Goal: Task Accomplishment & Management: Manage account settings

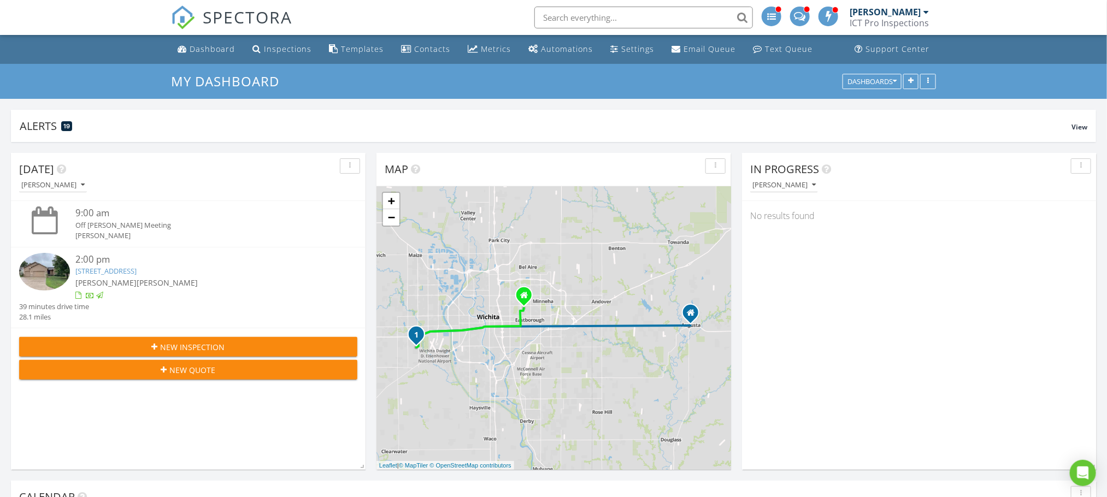
scroll to position [492, 0]
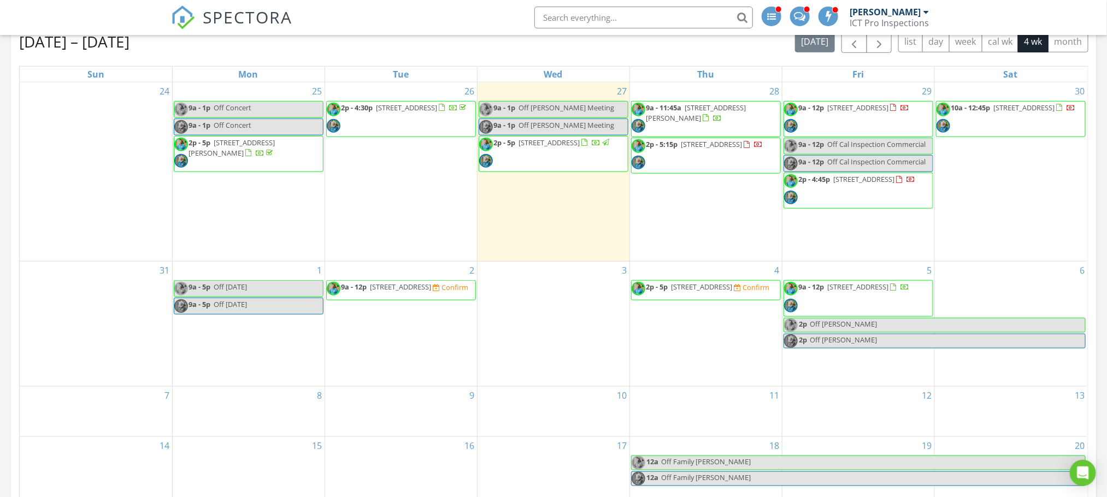
click at [711, 292] on span "5728 S Seneca St, Wichita 67217" at bounding box center [702, 287] width 61 height 10
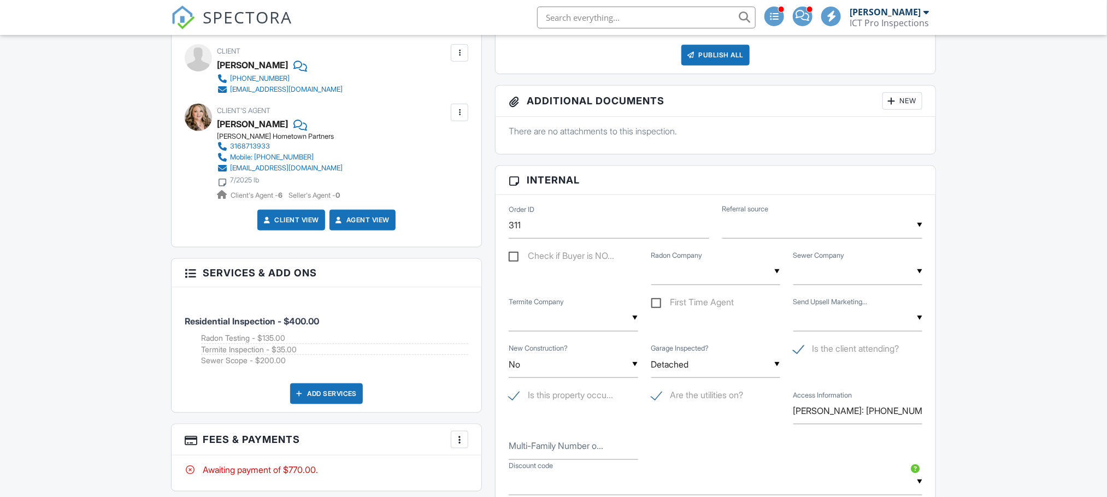
click at [830, 237] on input "text" at bounding box center [823, 225] width 200 height 27
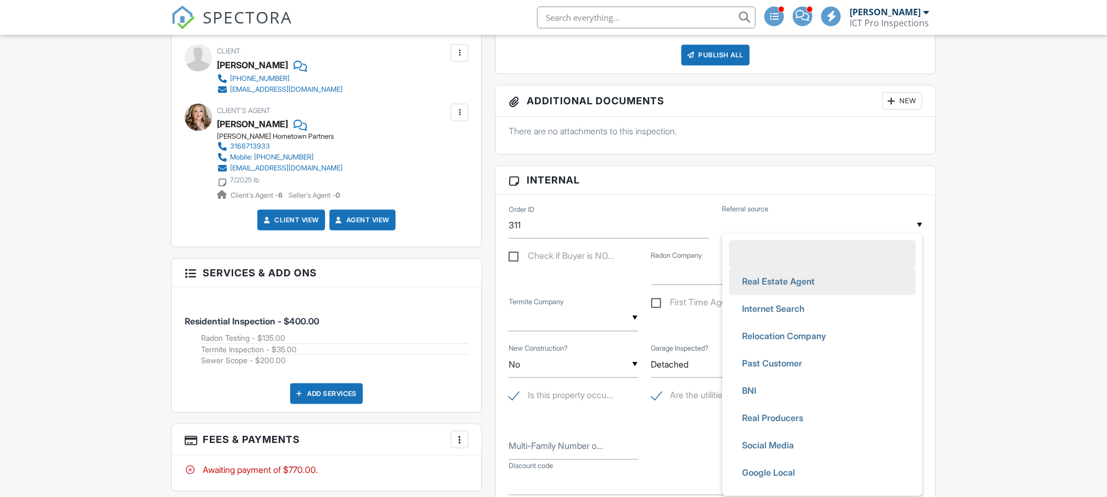
click at [814, 281] on span "Real Estate Agent" at bounding box center [779, 281] width 90 height 27
type input "Real Estate Agent"
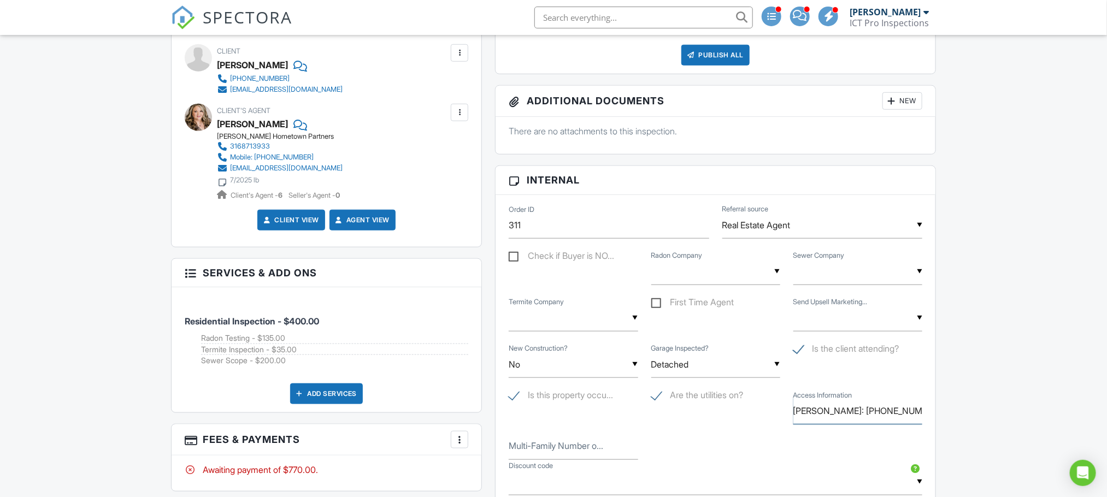
scroll to position [0, 2]
drag, startPoint x: 831, startPoint y: 415, endPoint x: 979, endPoint y: 405, distance: 147.9
click at [979, 405] on div "Dashboard Inspections Templates Contacts Metrics Automations Settings Email Que…" at bounding box center [553, 446] width 1107 height 1806
click at [925, 379] on div "▼ No No Brand New Under 1 Year No Brand New Under 1 Year New Construction? ▼ De…" at bounding box center [715, 366] width 427 height 46
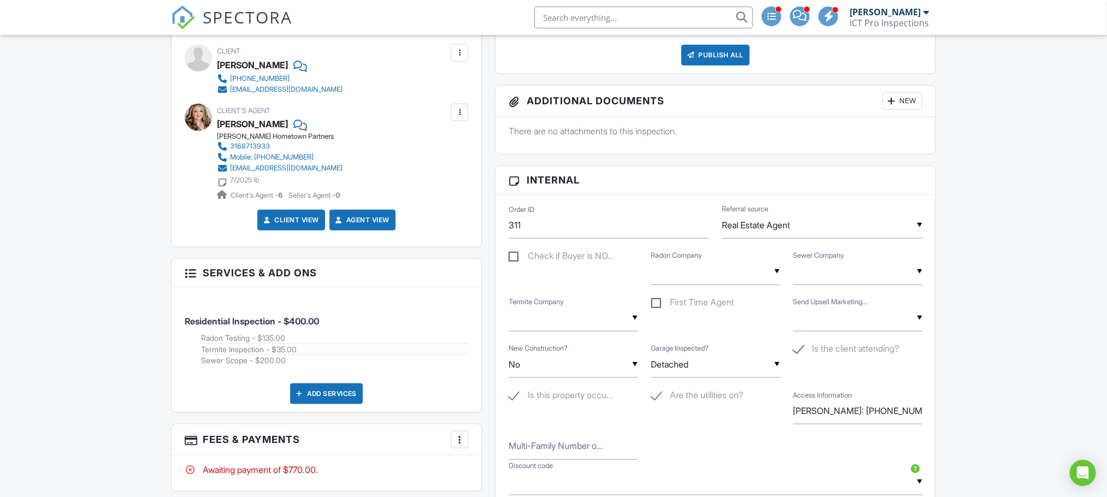
click at [867, 321] on div "▼ Yes No Non 3rd Party Yes No Non 3rd Party" at bounding box center [858, 318] width 129 height 27
click at [847, 394] on li "No" at bounding box center [858, 401] width 116 height 27
type input "No"
click at [835, 279] on div "▼ No Sewer PB & Drains American Services Contact Other No Sewer PB & Drains Ame…" at bounding box center [858, 272] width 129 height 27
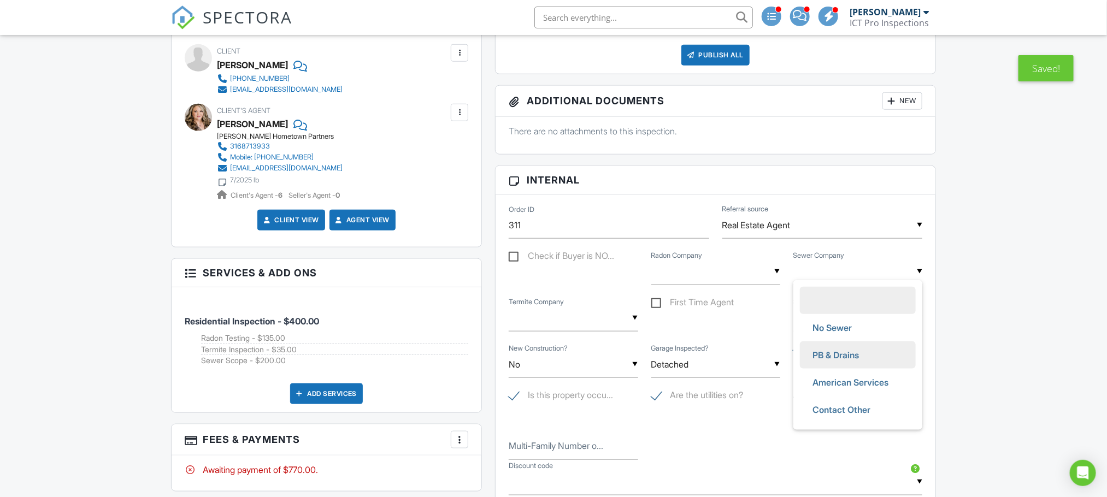
click at [838, 355] on span "PB & Drains" at bounding box center [837, 355] width 64 height 27
type input "PB & Drains"
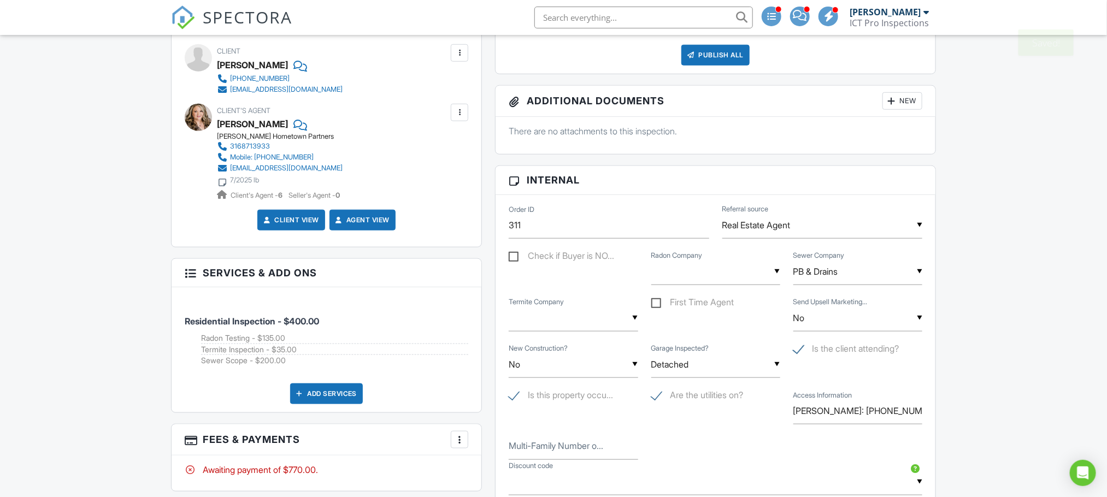
click at [712, 274] on div "▼ No Radon Air Capital RadPro Contact Other No Radon Air Capital RadPro Contact…" at bounding box center [716, 272] width 129 height 27
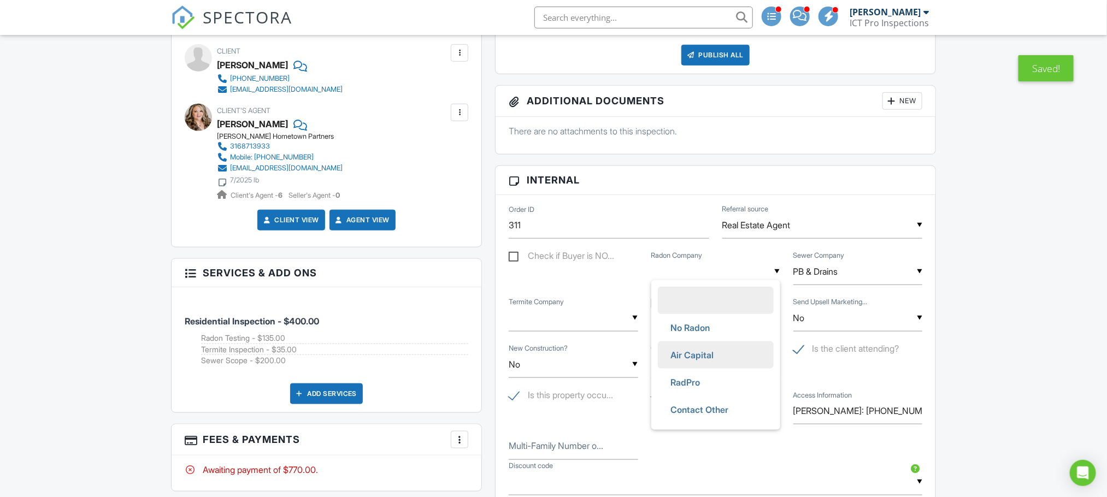
click at [706, 359] on span "Air Capital" at bounding box center [692, 355] width 61 height 27
type input "Air Capital"
click at [556, 319] on input "text" at bounding box center [573, 318] width 129 height 27
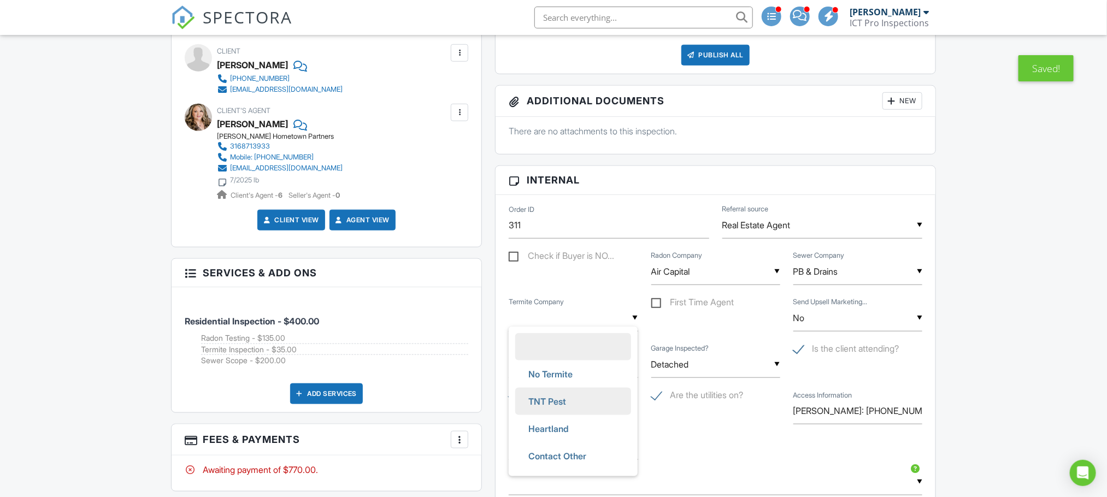
click at [572, 402] on span "TNT Pest" at bounding box center [547, 401] width 55 height 27
type input "TNT Pest"
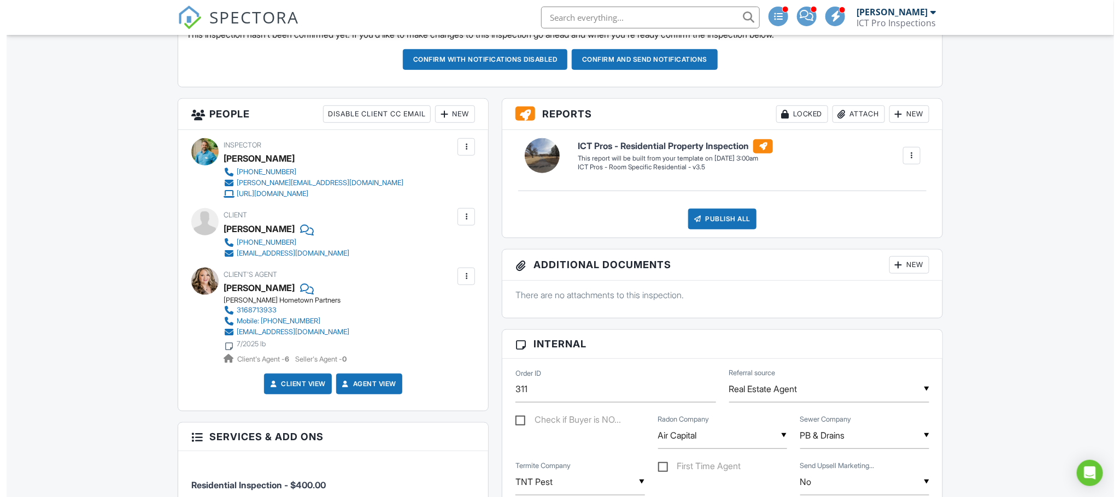
scroll to position [164, 0]
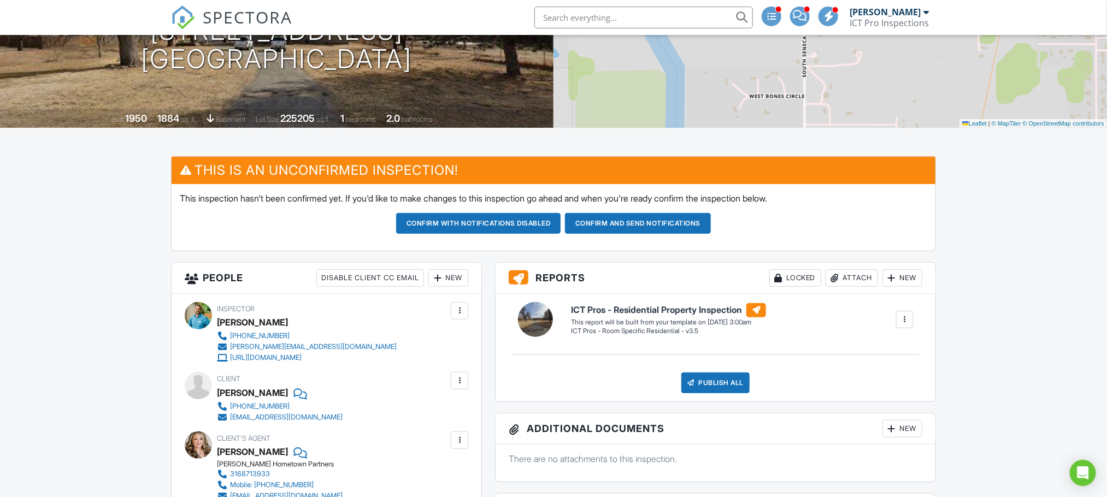
click at [456, 279] on div "New" at bounding box center [449, 277] width 40 height 17
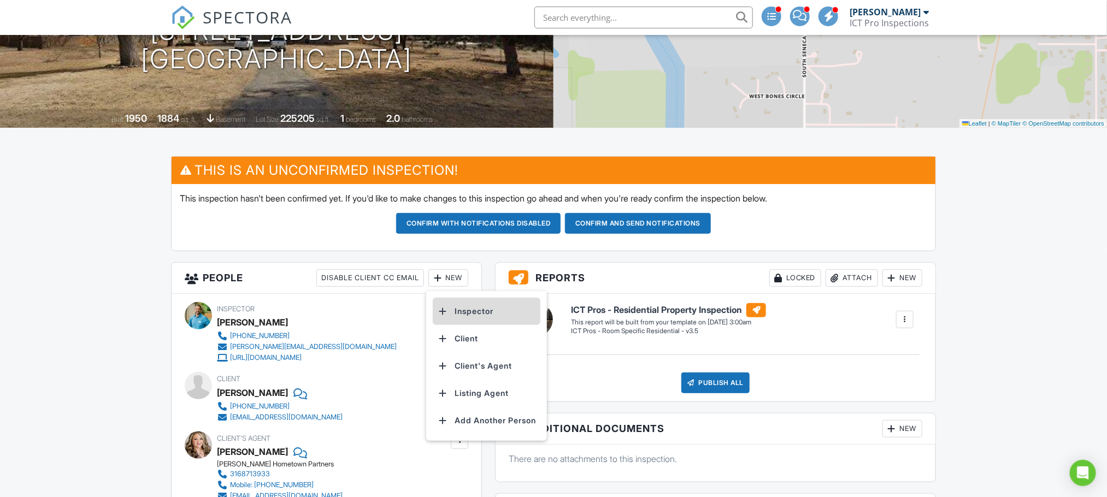
click at [468, 307] on li "Inspector" at bounding box center [487, 311] width 108 height 27
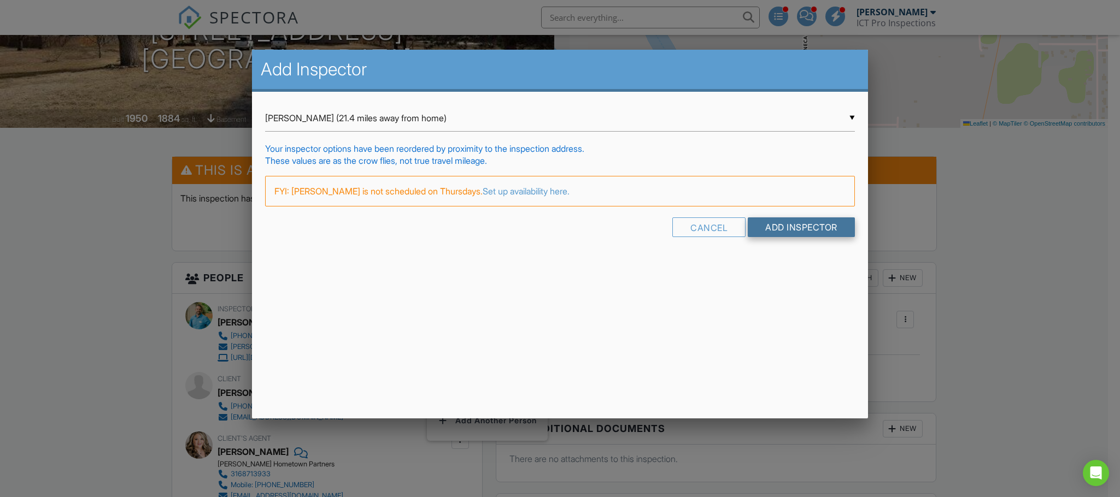
click at [802, 225] on input "Add Inspector" at bounding box center [801, 228] width 107 height 20
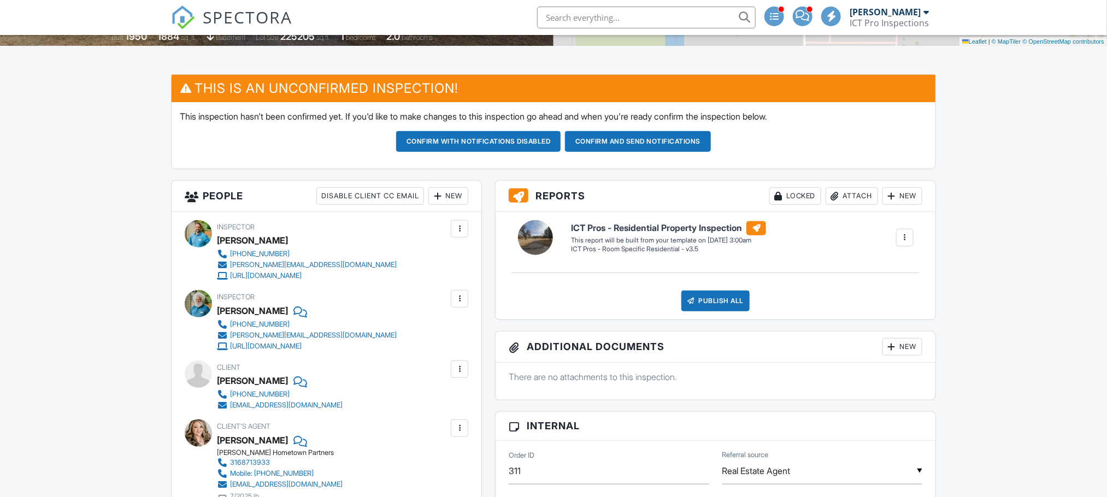
scroll to position [246, 0]
click at [448, 198] on div "New" at bounding box center [449, 195] width 40 height 17
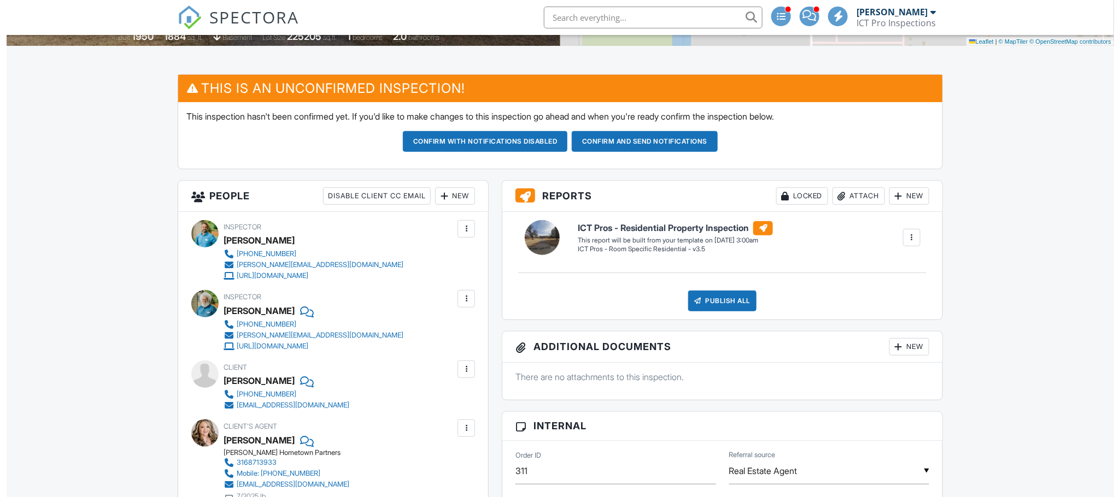
scroll to position [0, 0]
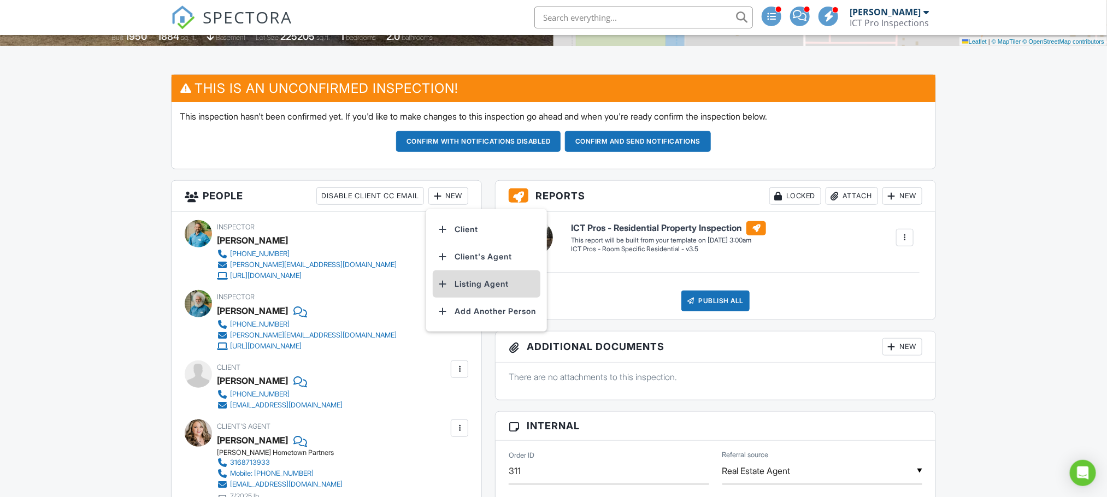
click at [472, 284] on li "Listing Agent" at bounding box center [487, 284] width 108 height 27
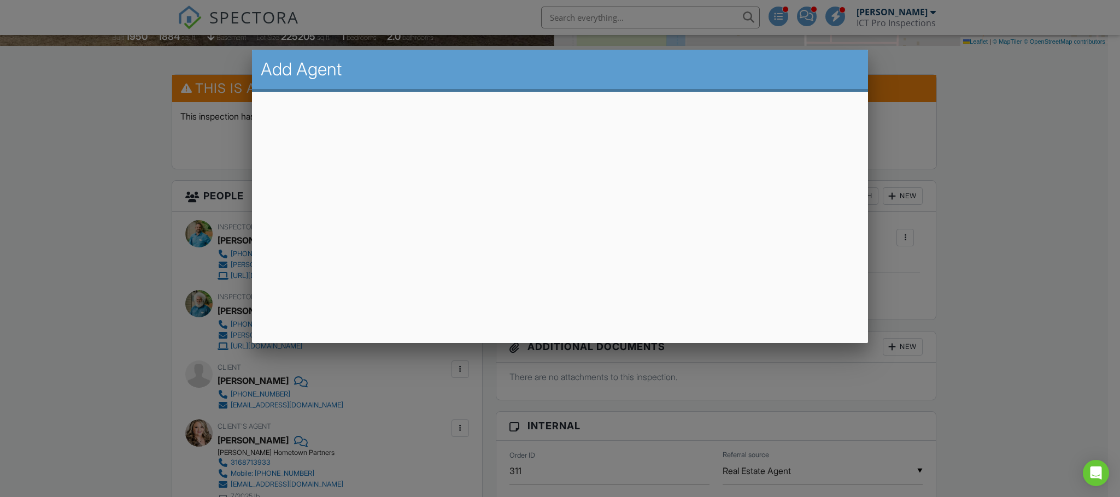
click at [541, 82] on div "Add Agent" at bounding box center [560, 71] width 616 height 42
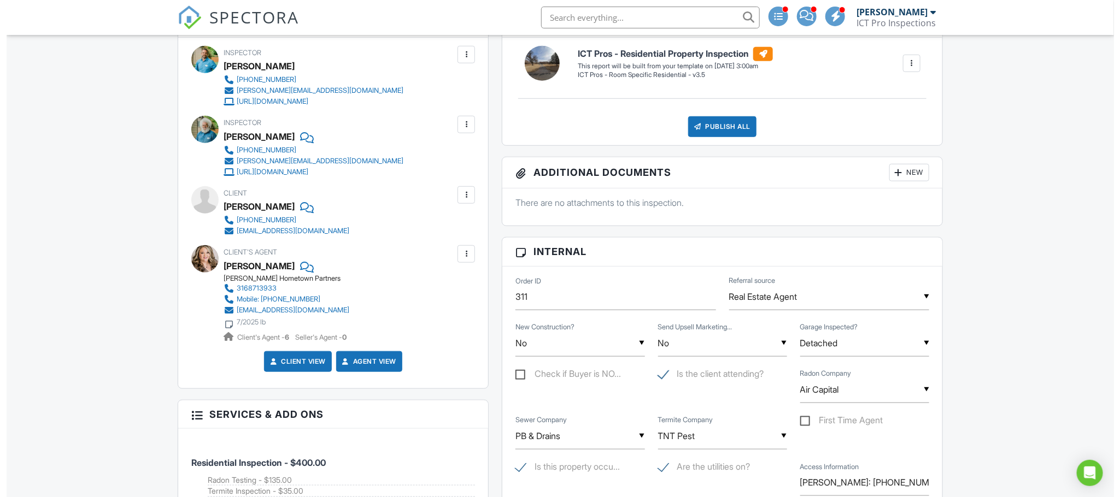
scroll to position [338, 0]
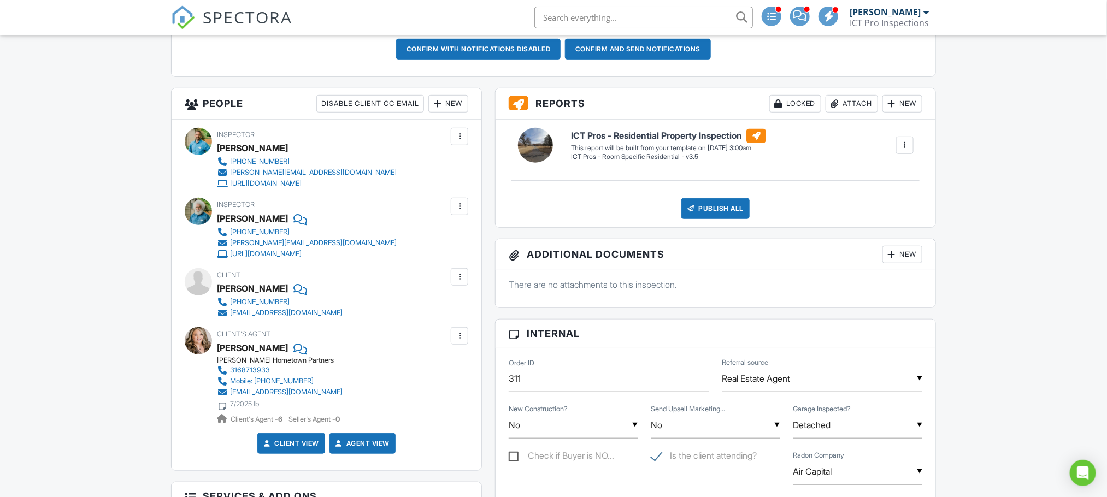
click at [445, 107] on div "New" at bounding box center [449, 103] width 40 height 17
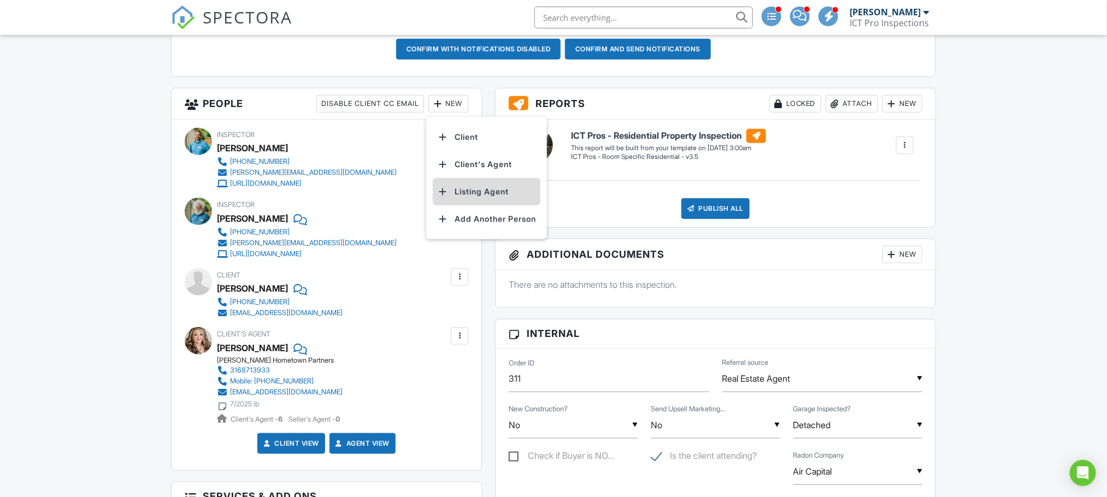
click at [482, 189] on li "Listing Agent" at bounding box center [487, 191] width 108 height 27
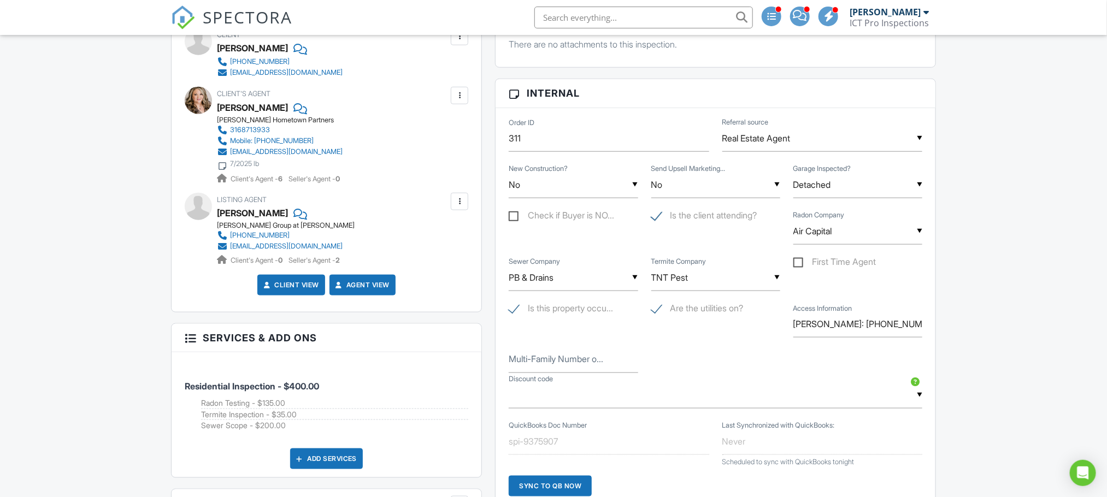
scroll to position [87, 0]
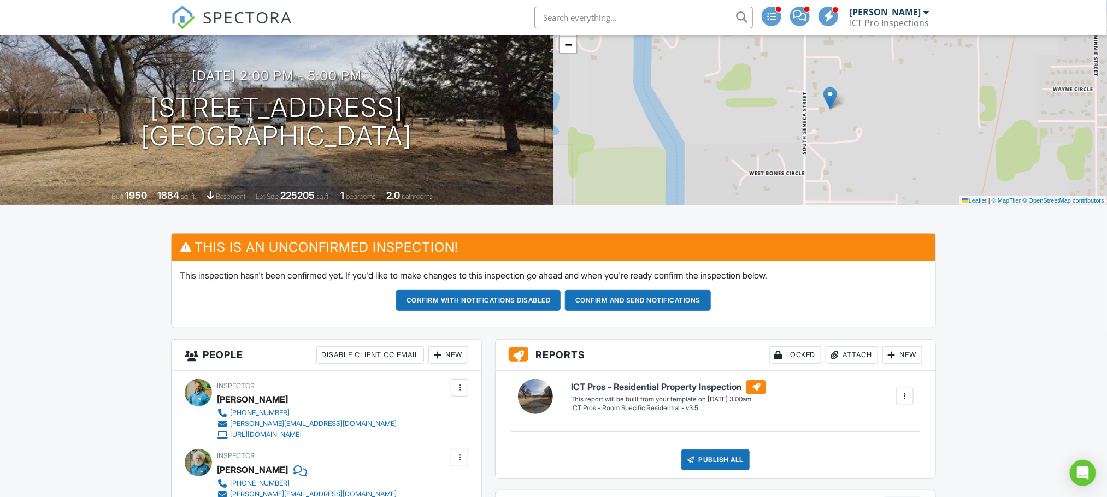
click at [561, 307] on button "Confirm and send notifications" at bounding box center [478, 300] width 165 height 21
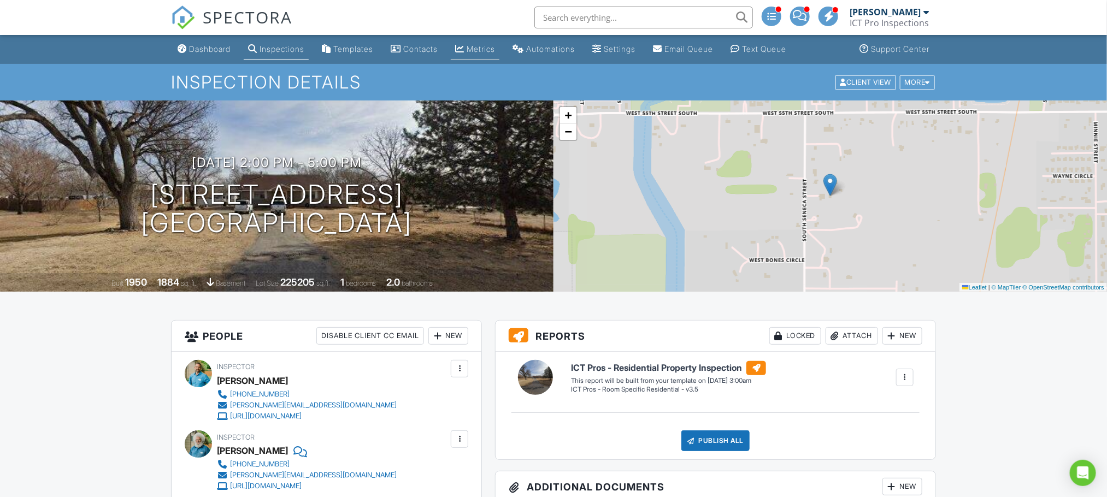
click at [485, 49] on div "Metrics" at bounding box center [481, 48] width 28 height 9
